Goal: Transaction & Acquisition: Purchase product/service

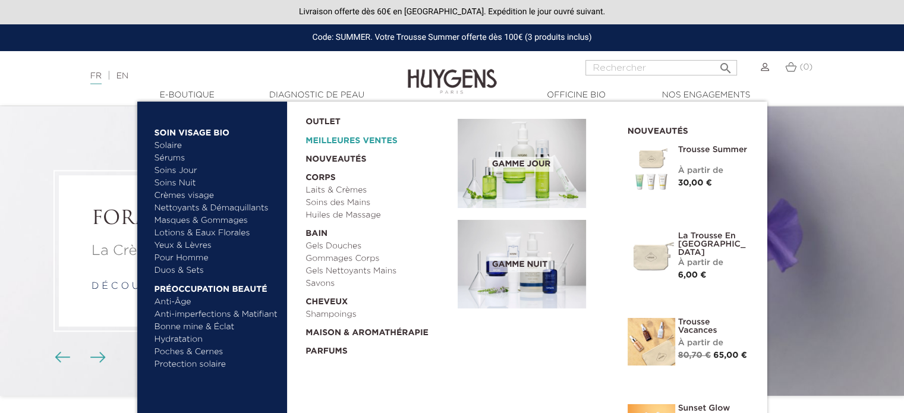
click at [331, 140] on link "Meilleures Ventes" at bounding box center [371, 137] width 133 height 19
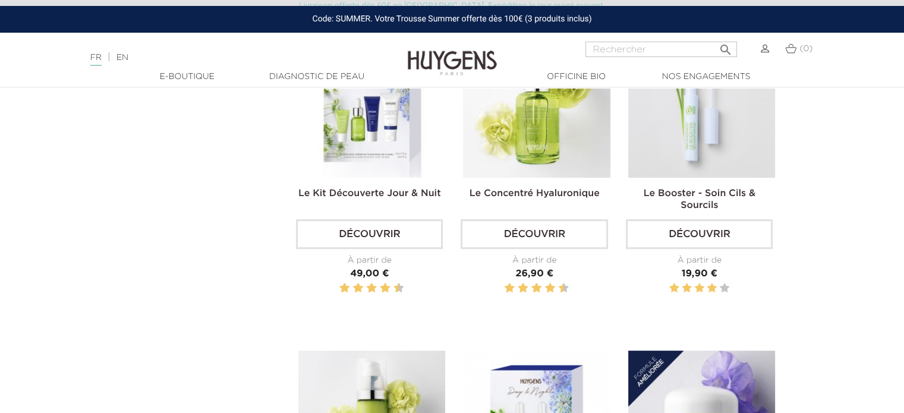
scroll to position [394, 0]
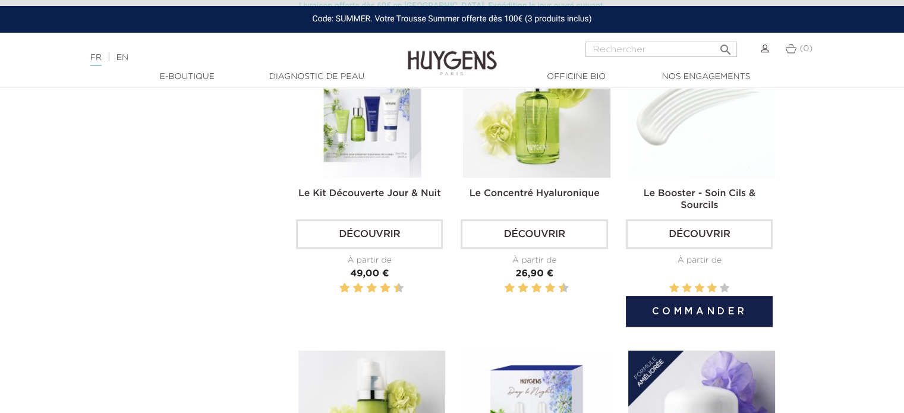
click at [704, 194] on link "Le Booster - Soin Cils & Sourcils" at bounding box center [699, 199] width 112 height 21
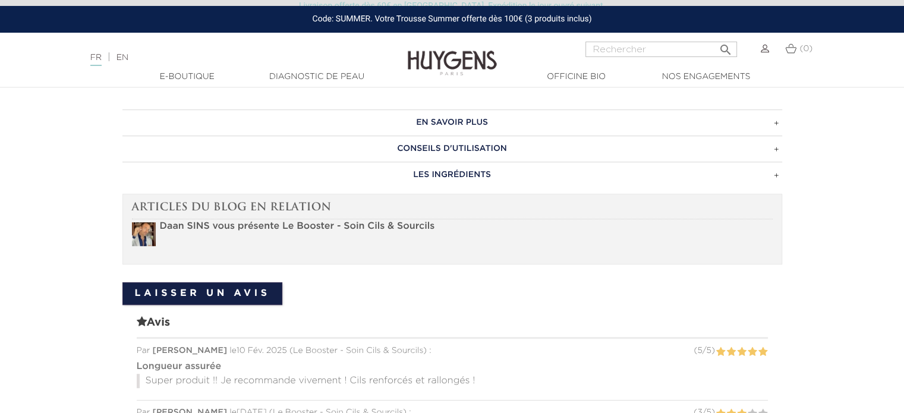
scroll to position [734, 0]
click at [489, 152] on h3 "CONSEILS D'UTILISATION" at bounding box center [451, 149] width 659 height 26
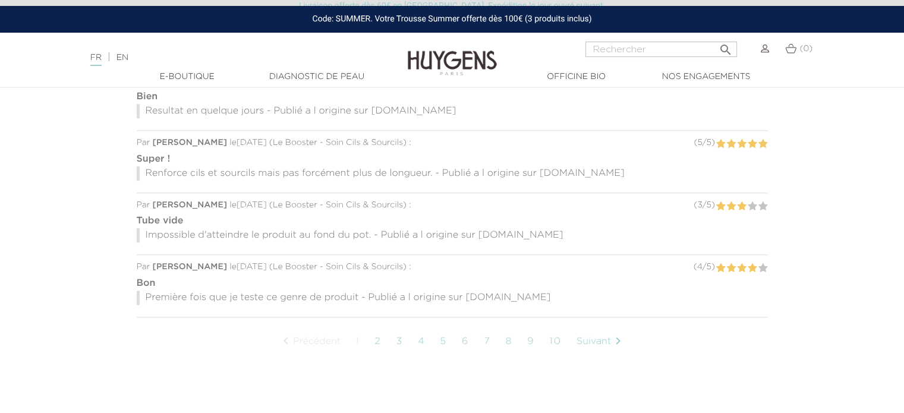
scroll to position [1171, 0]
click at [377, 336] on link "2" at bounding box center [377, 341] width 18 height 30
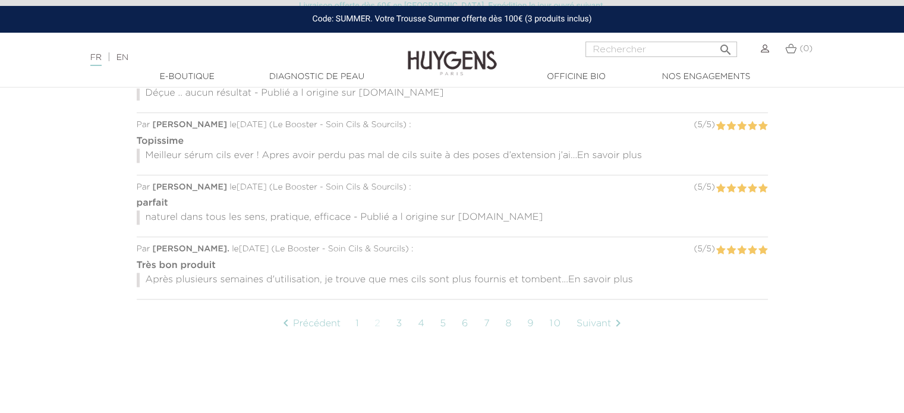
scroll to position [1103, 0]
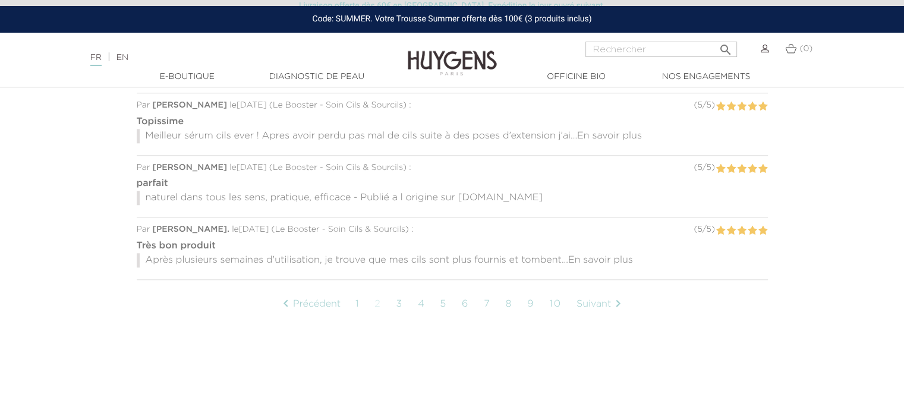
click at [404, 301] on link "3" at bounding box center [399, 304] width 19 height 30
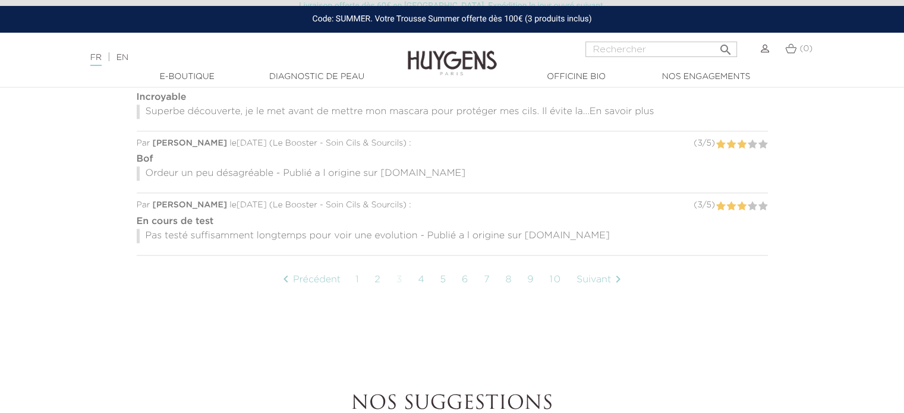
scroll to position [1127, 0]
click at [423, 277] on link "4" at bounding box center [422, 281] width 20 height 30
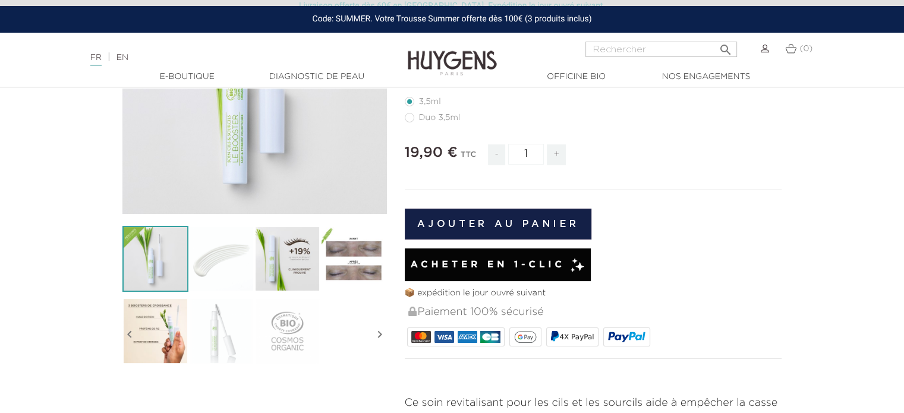
scroll to position [204, 0]
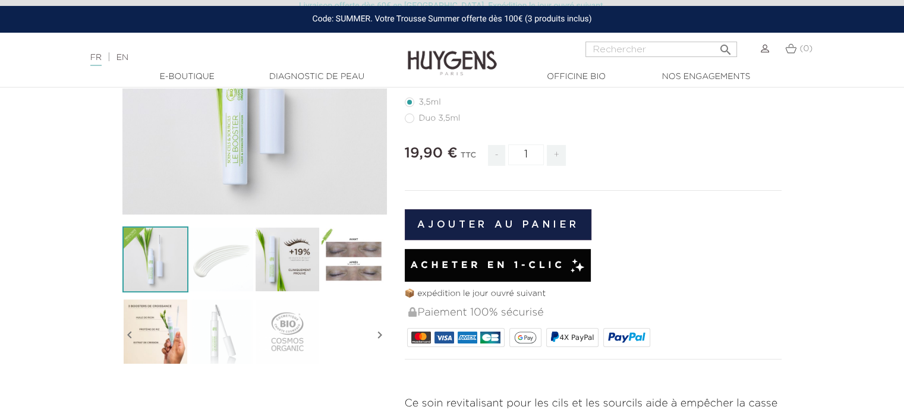
click at [490, 255] on div "Acheter en 1-clic" at bounding box center [498, 265] width 186 height 33
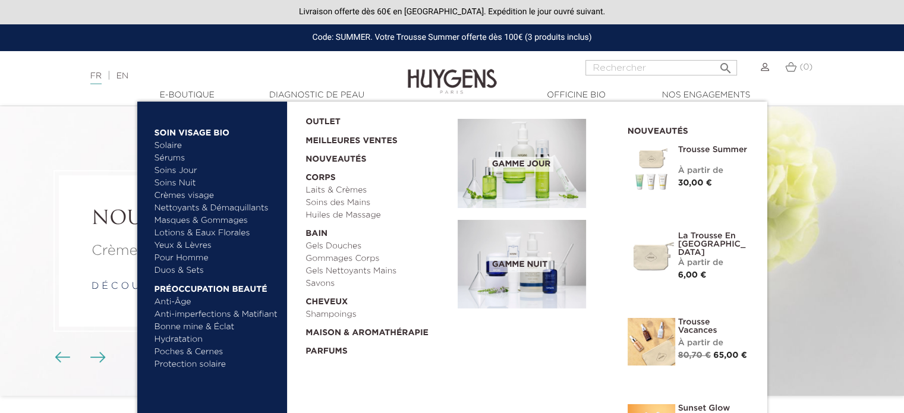
click at [190, 246] on link "Yeux & Lèvres" at bounding box center [216, 245] width 124 height 12
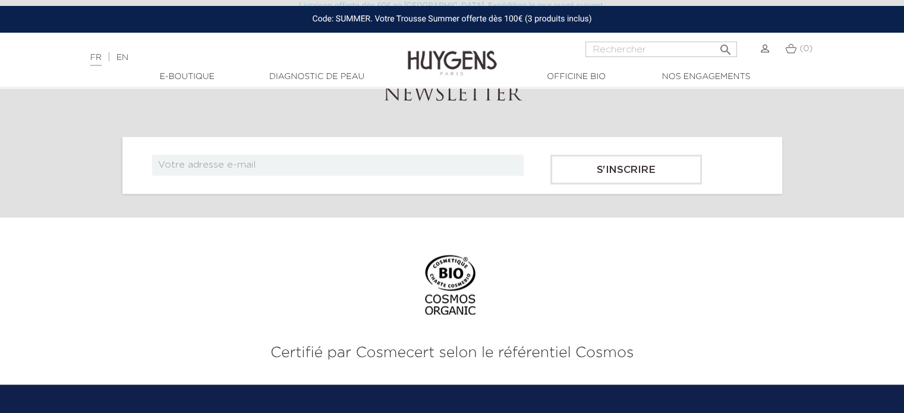
scroll to position [1767, 0]
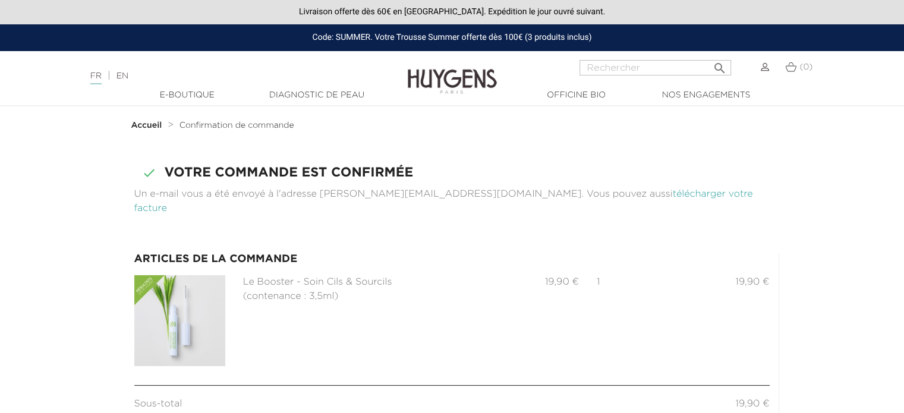
click at [642, 195] on link "télécharger votre facture" at bounding box center [443, 202] width 618 height 24
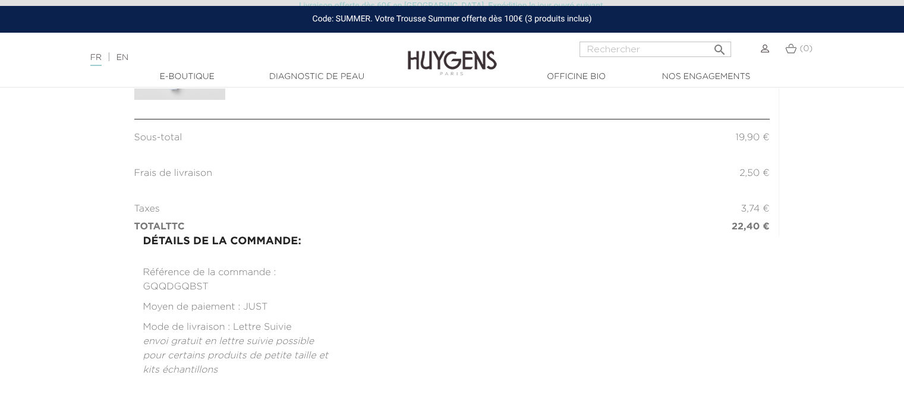
scroll to position [302, 0]
